Goal: Find specific page/section: Find specific page/section

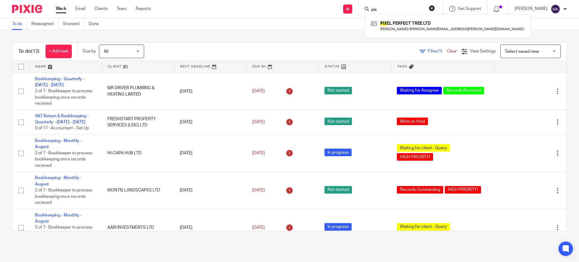
scroll to position [43, 0]
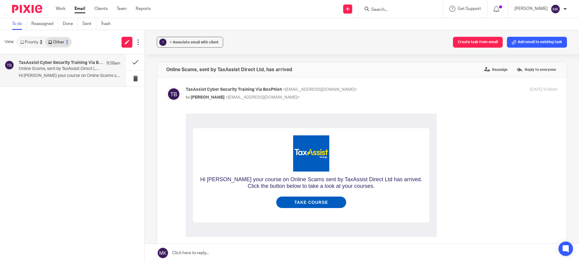
click at [390, 8] on input "Search" at bounding box center [397, 9] width 54 height 5
click at [388, 9] on input "md" at bounding box center [397, 9] width 54 height 5
click at [387, 9] on input "md" at bounding box center [397, 9] width 54 height 5
click at [386, 8] on input "md" at bounding box center [397, 9] width 54 height 5
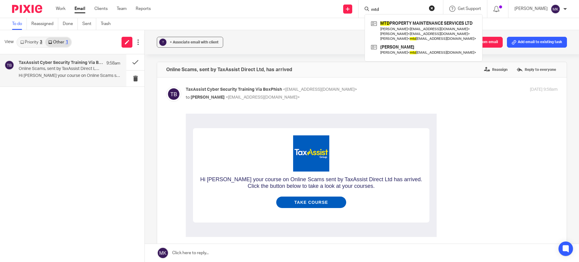
type input "mtd"
click button "submit" at bounding box center [0, 0] width 0 height 0
click at [460, 131] on div "Hi [PERSON_NAME] your course on Online Scams sent by TaxAssist Direct Ltd has a…" at bounding box center [372, 175] width 372 height 123
click at [40, 40] on div "3" at bounding box center [41, 42] width 2 height 4
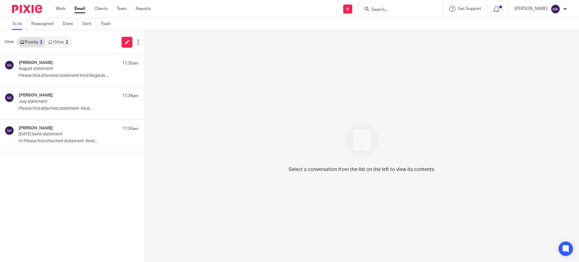
click at [60, 42] on link "Other 2" at bounding box center [58, 42] width 26 height 10
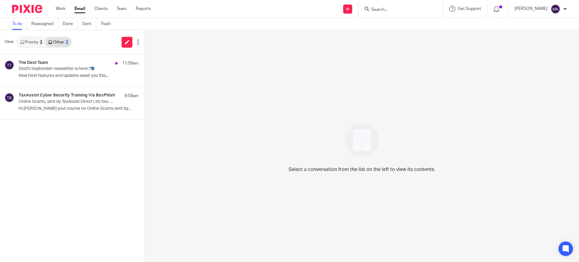
click at [29, 45] on link "Priority 3" at bounding box center [31, 42] width 28 height 10
